Goal: Information Seeking & Learning: Learn about a topic

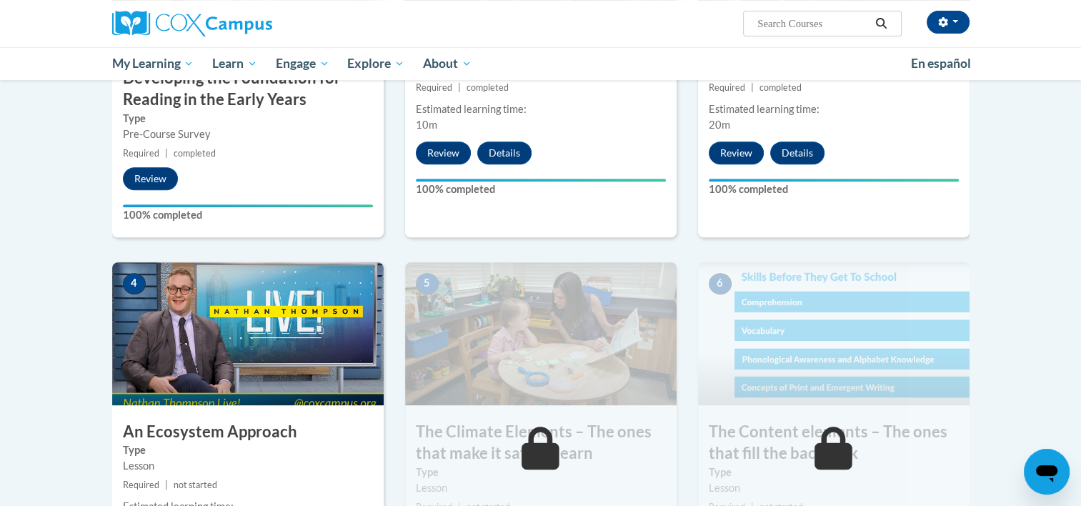
scroll to position [547, 0]
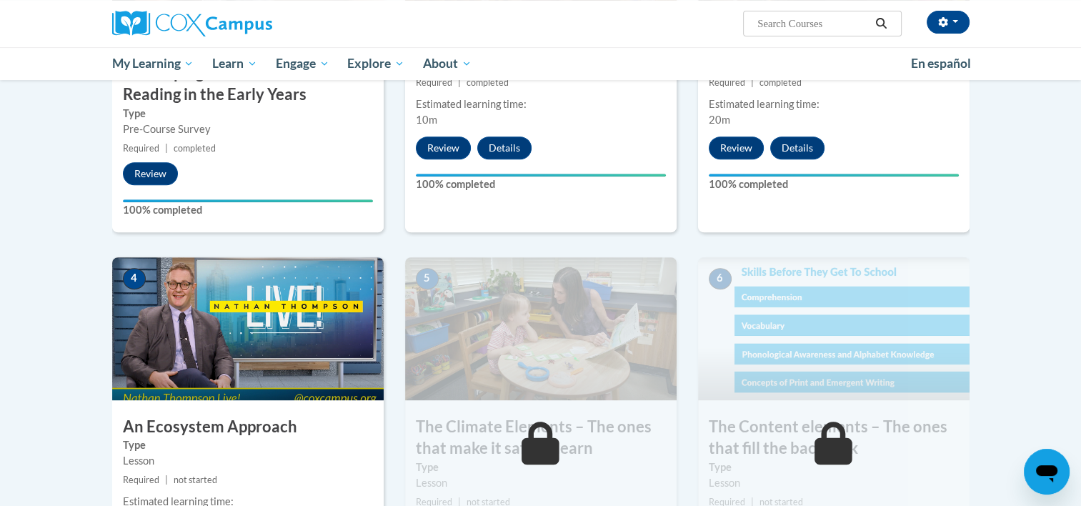
click at [194, 426] on h3 "An Ecosystem Approach" at bounding box center [247, 427] width 271 height 22
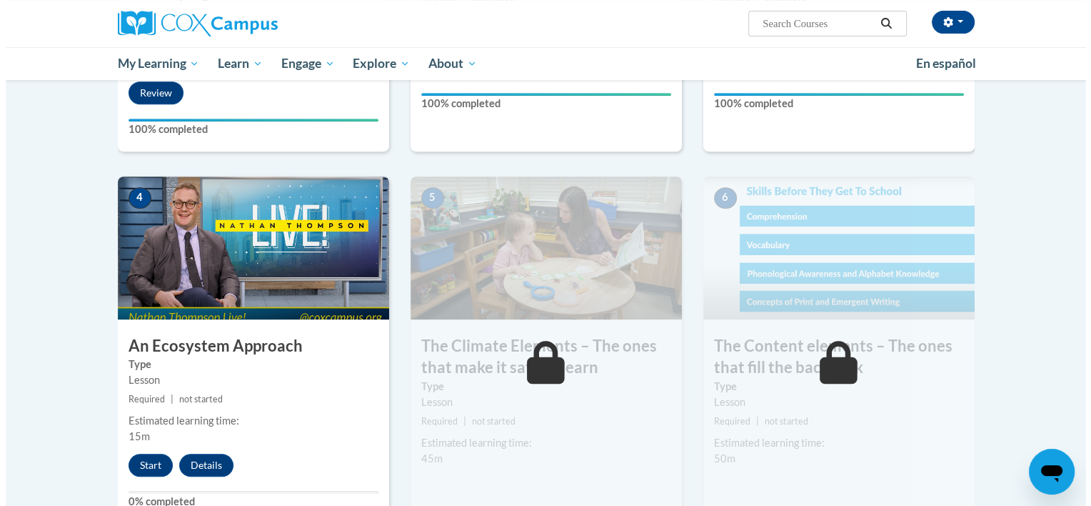
scroll to position [629, 0]
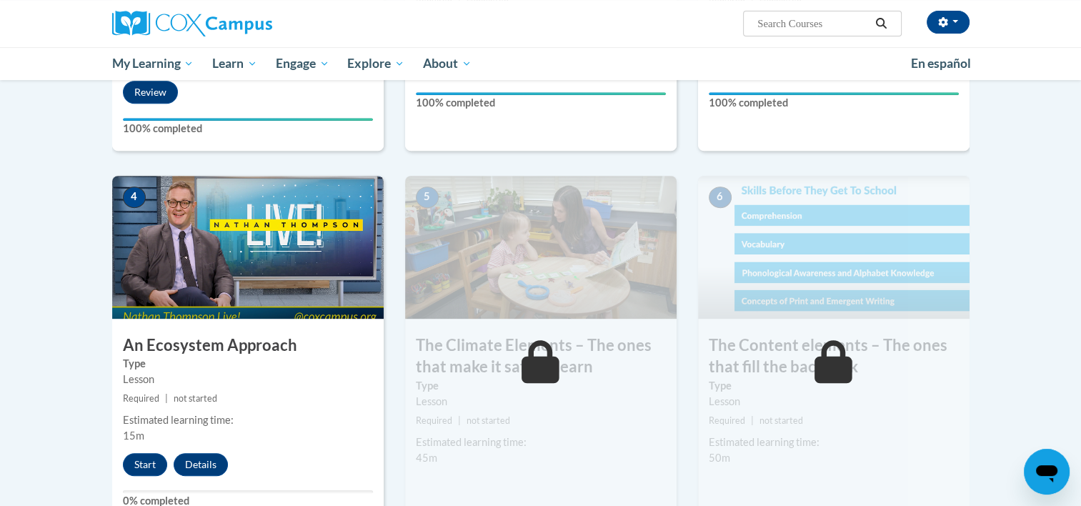
click at [144, 343] on h3 "An Ecosystem Approach" at bounding box center [247, 345] width 271 height 22
click at [136, 466] on button "Start" at bounding box center [145, 464] width 44 height 23
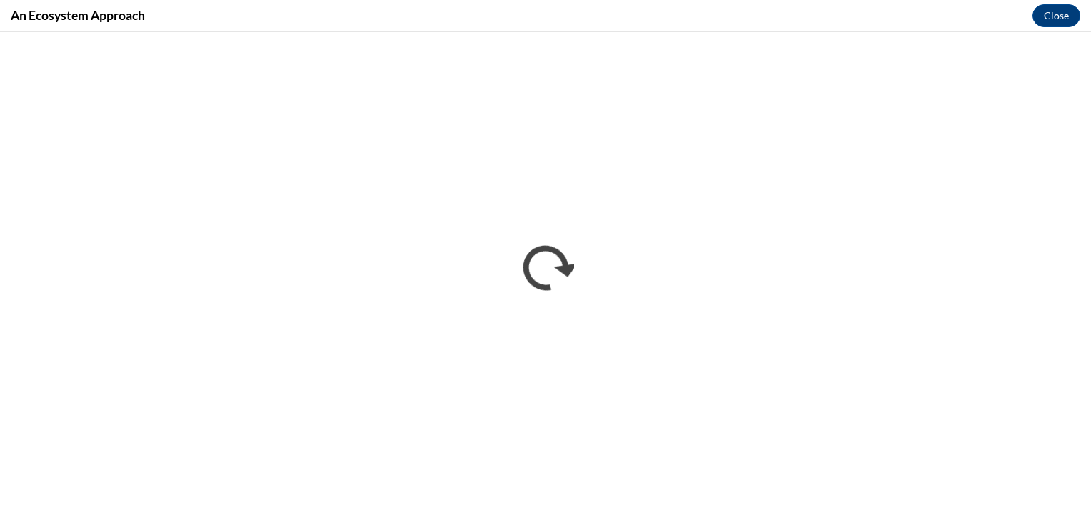
scroll to position [0, 0]
